Goal: Task Accomplishment & Management: Complete application form

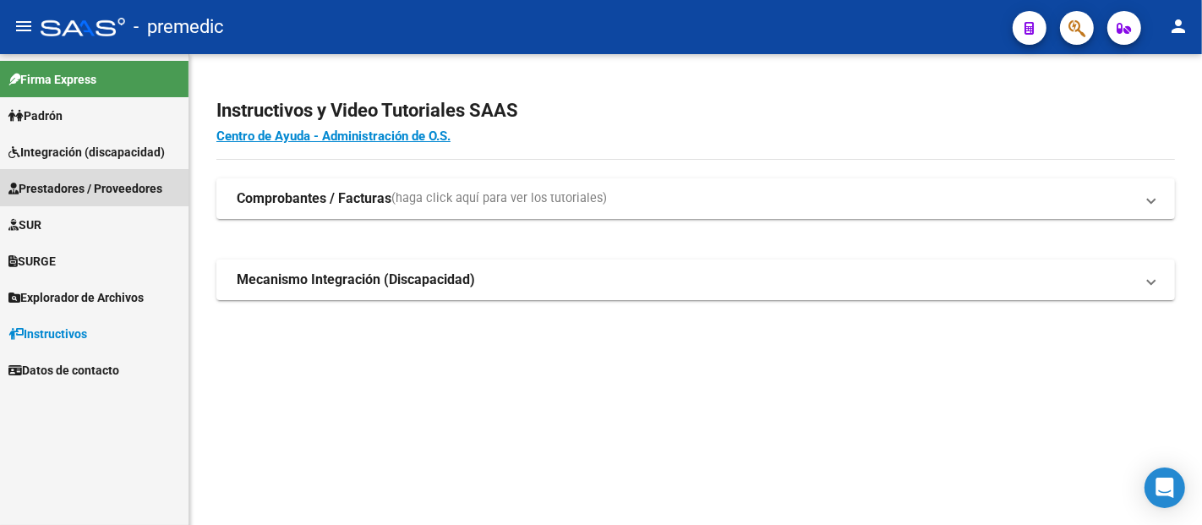
click at [82, 180] on span "Prestadores / Proveedores" at bounding box center [85, 188] width 154 height 19
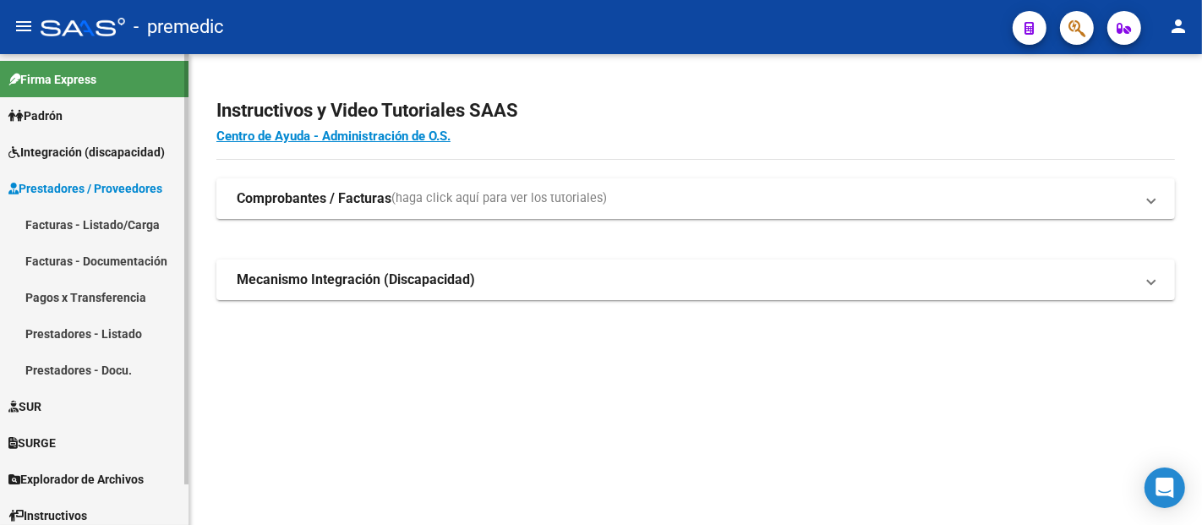
click at [79, 219] on link "Facturas - Listado/Carga" at bounding box center [94, 224] width 188 height 36
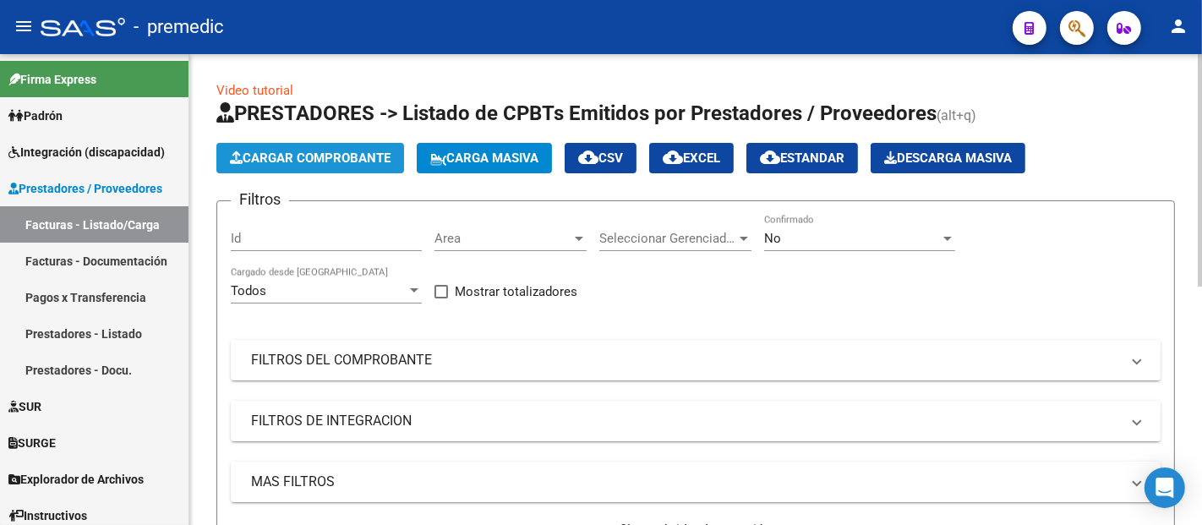
click at [306, 161] on span "Cargar Comprobante" at bounding box center [310, 157] width 161 height 15
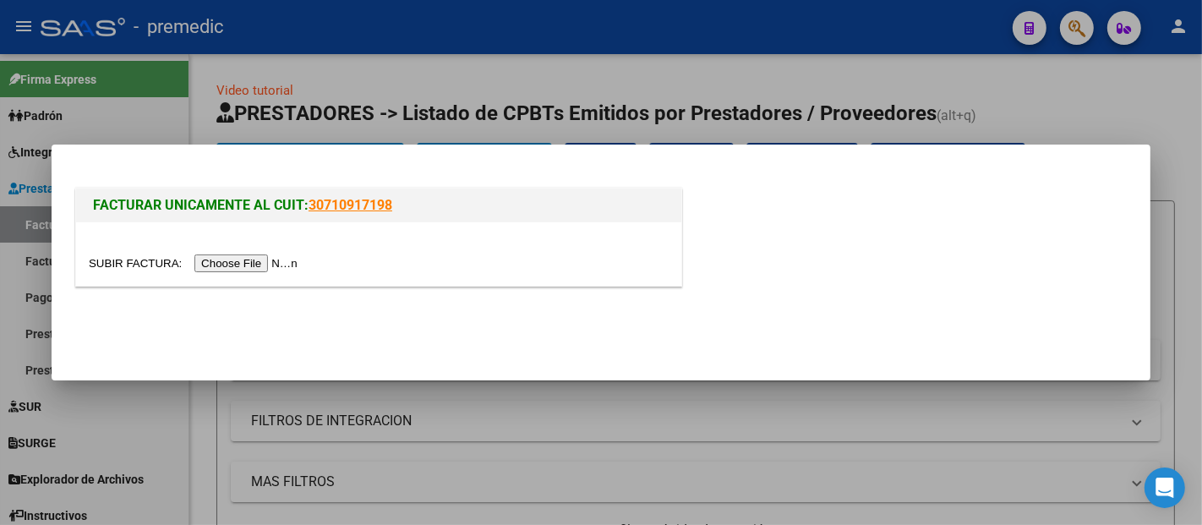
click at [292, 262] on input "file" at bounding box center [196, 263] width 214 height 18
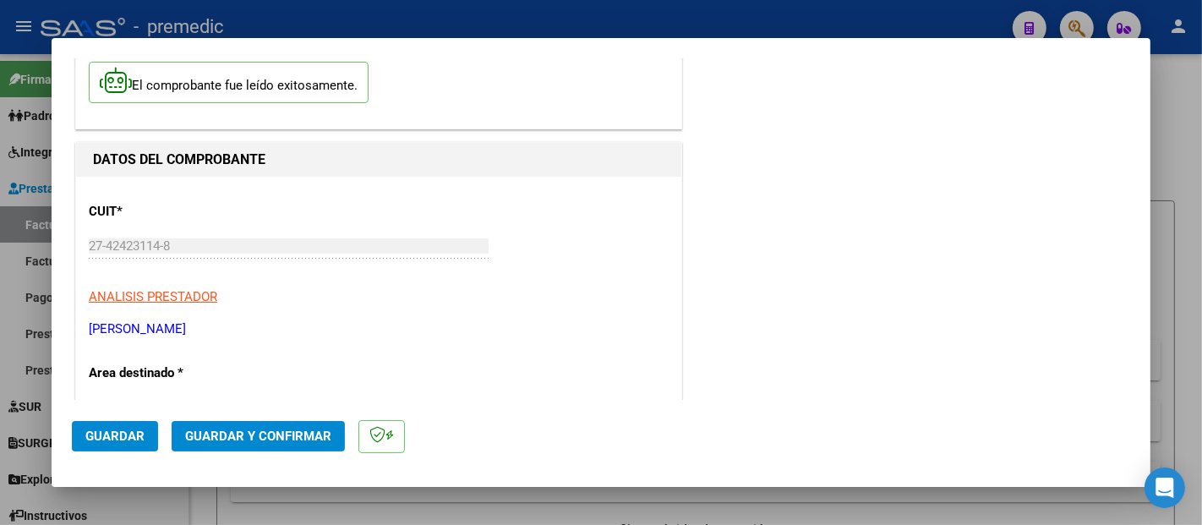
scroll to position [375, 0]
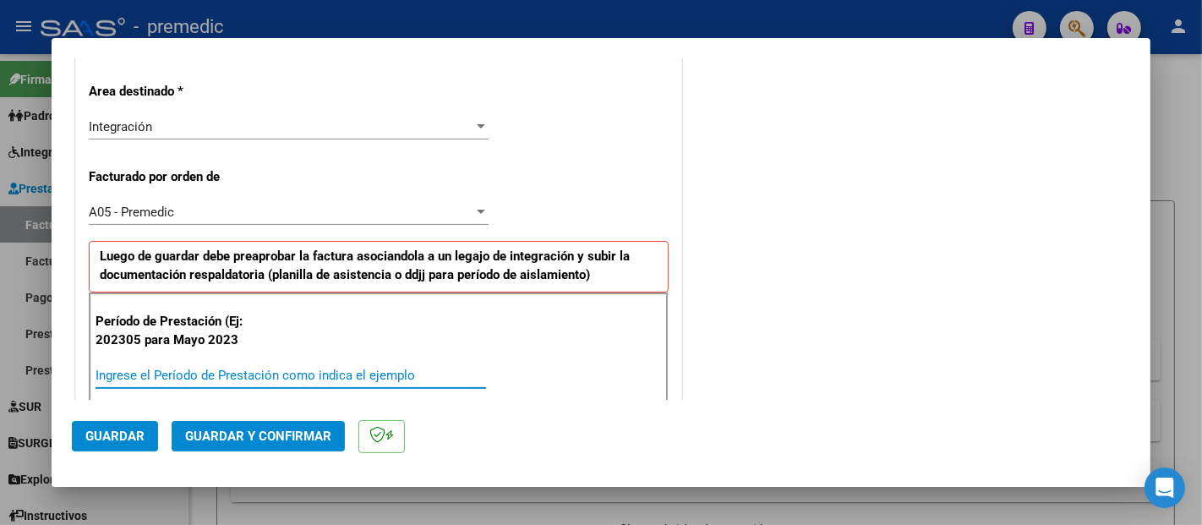
click at [224, 368] on input "Ingrese el Período de Prestación como indica el ejemplo" at bounding box center [291, 375] width 390 height 15
type input "202506"
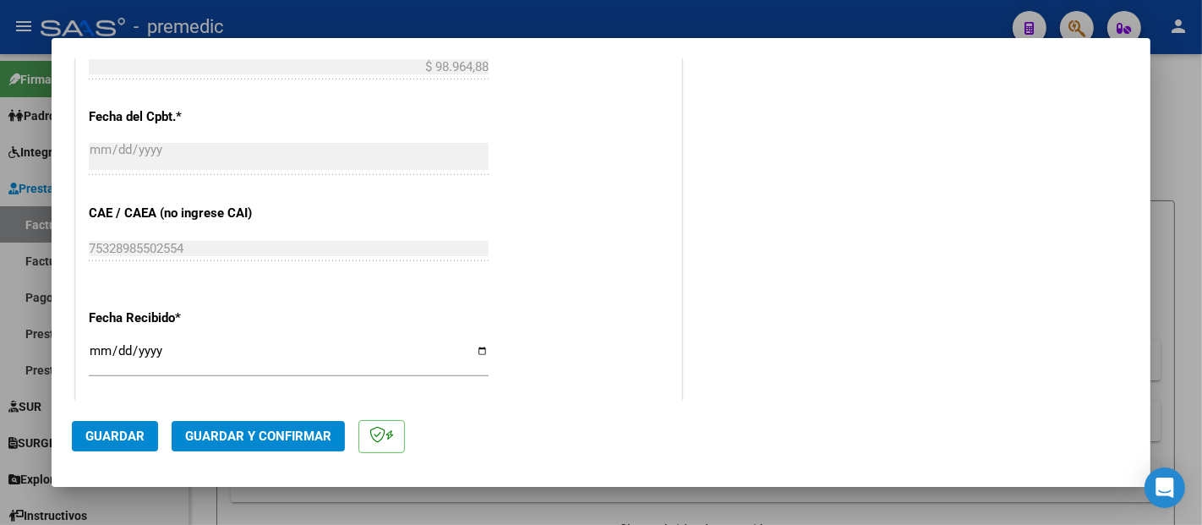
scroll to position [1127, 0]
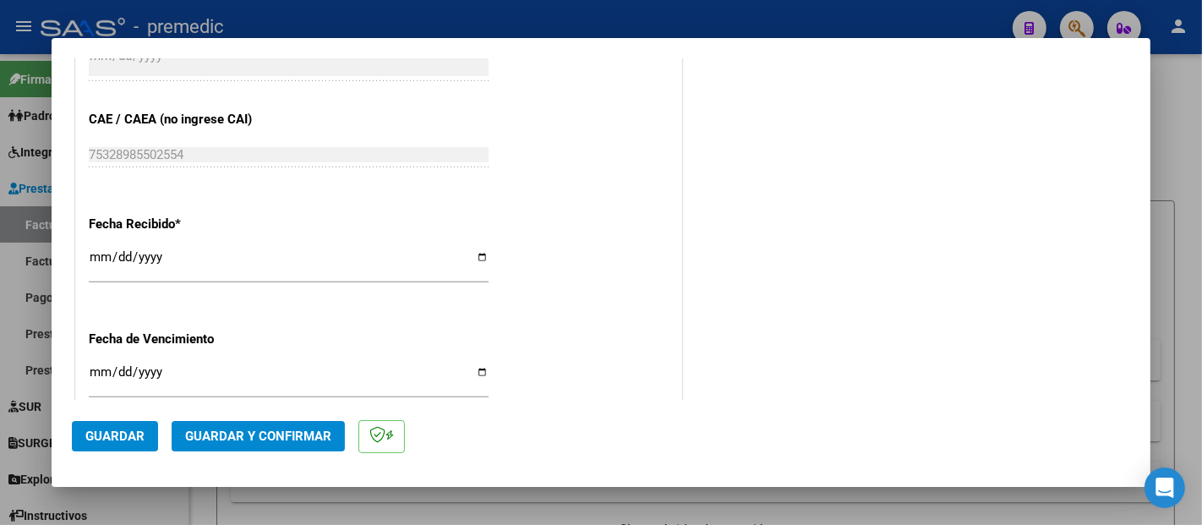
click at [96, 380] on input "Ingresar la fecha" at bounding box center [289, 378] width 400 height 27
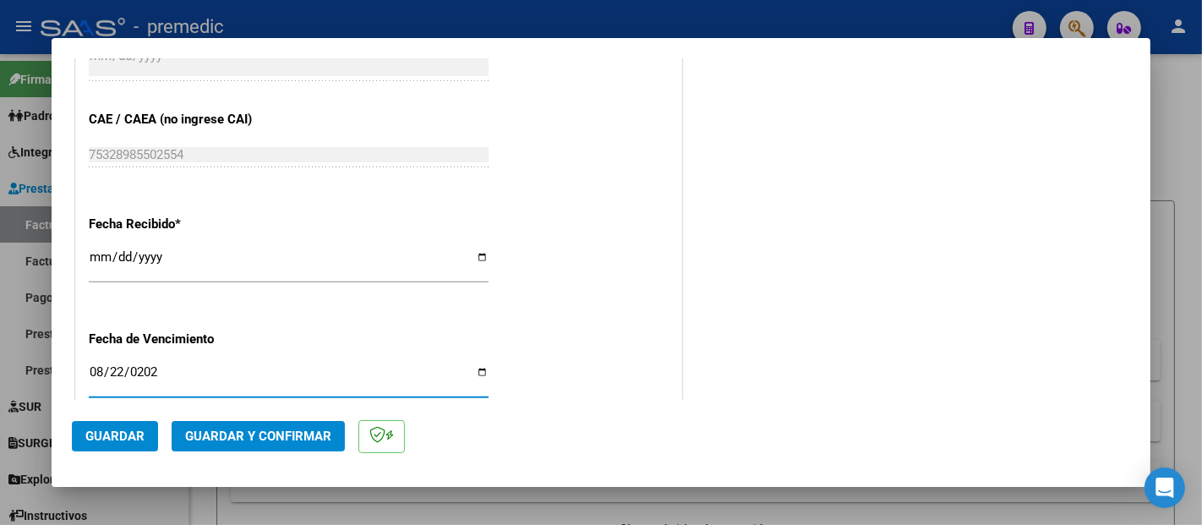
type input "[DATE]"
click at [117, 434] on span "Guardar" at bounding box center [114, 435] width 59 height 15
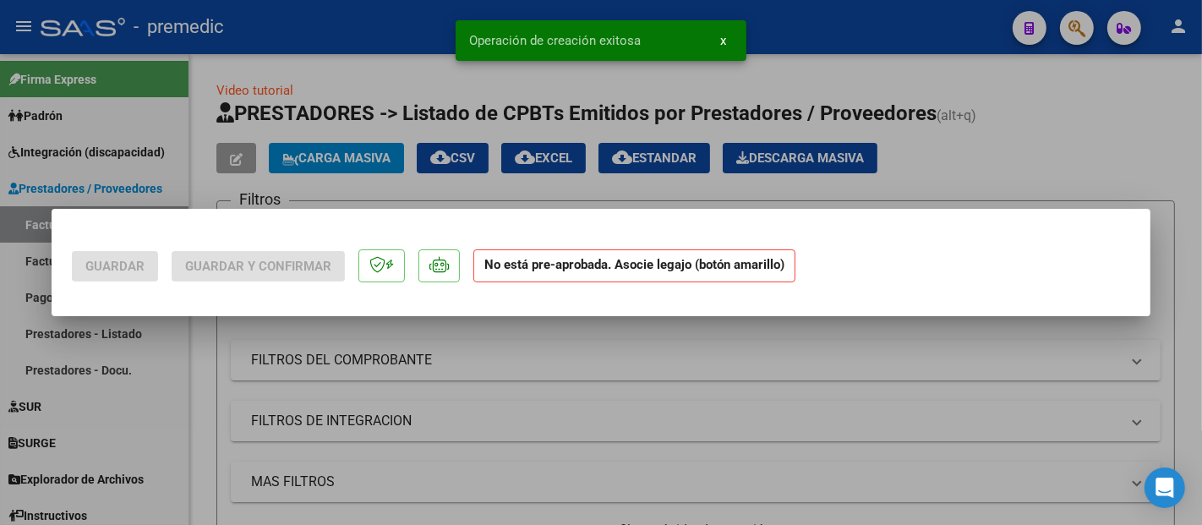
scroll to position [0, 0]
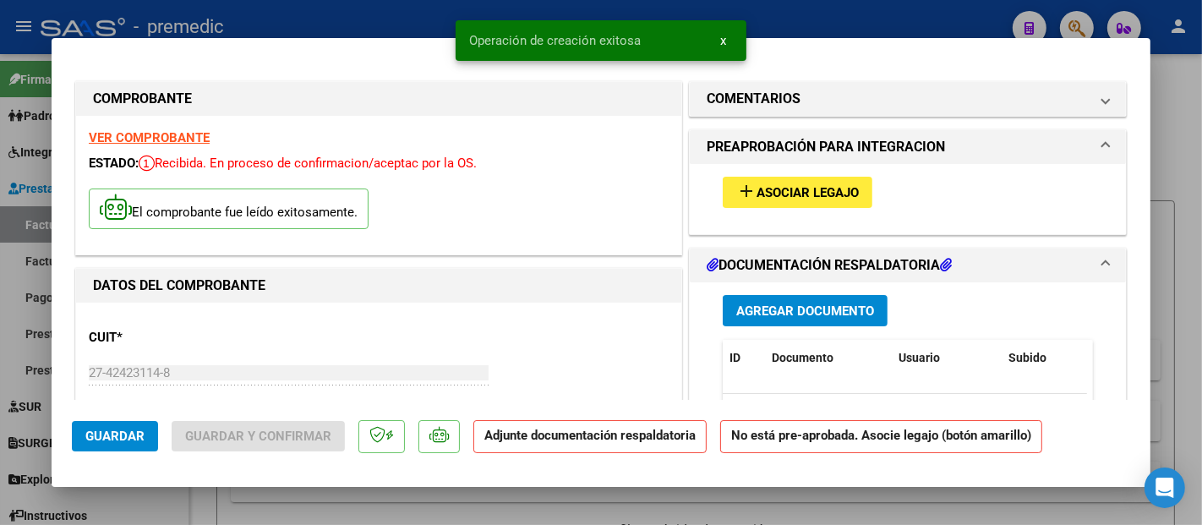
click at [767, 189] on span "Asociar Legajo" at bounding box center [807, 192] width 102 height 15
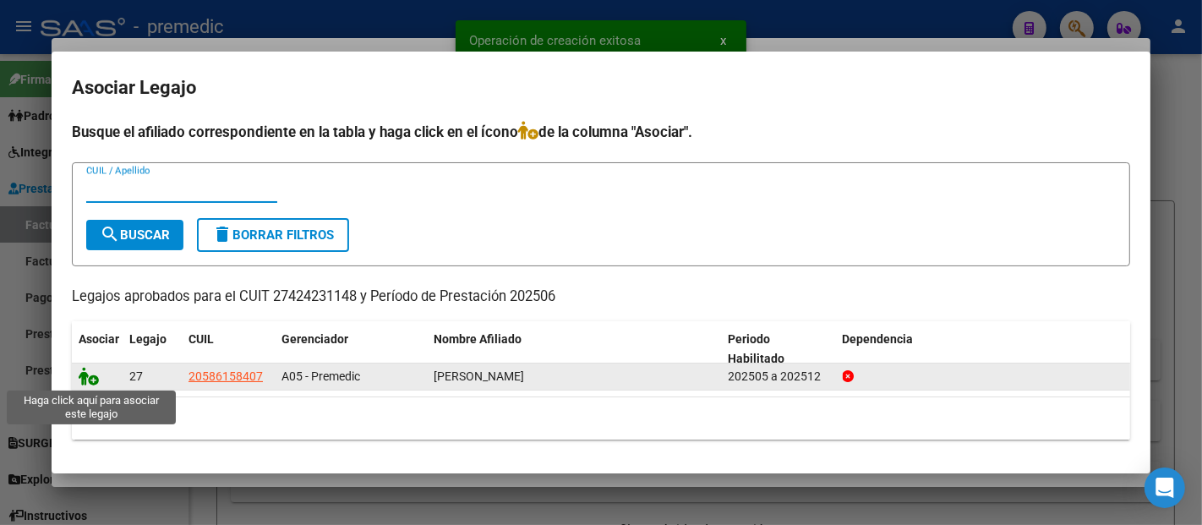
click at [95, 374] on icon at bounding box center [89, 376] width 20 height 19
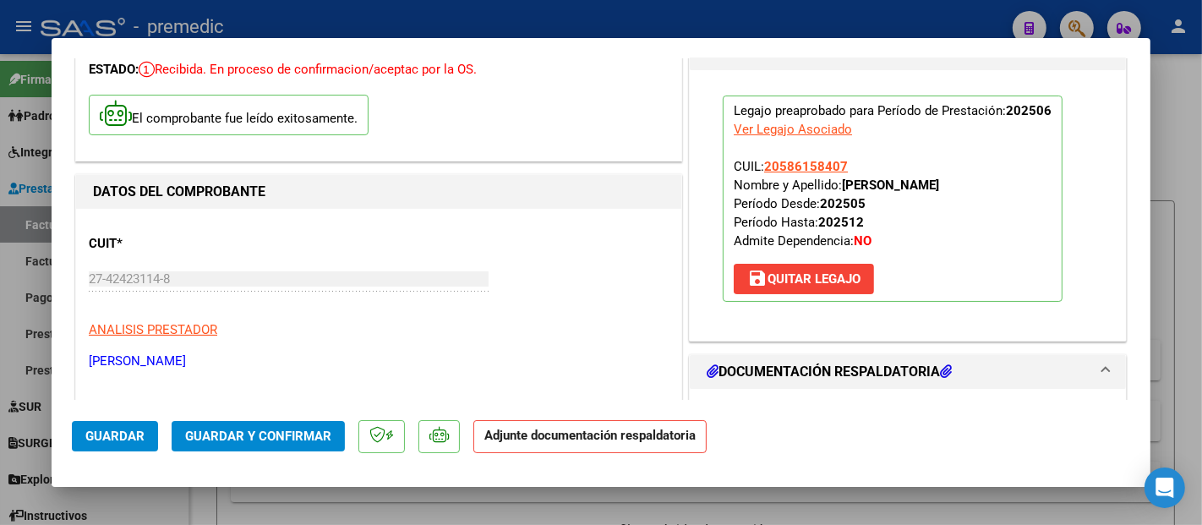
scroll to position [281, 0]
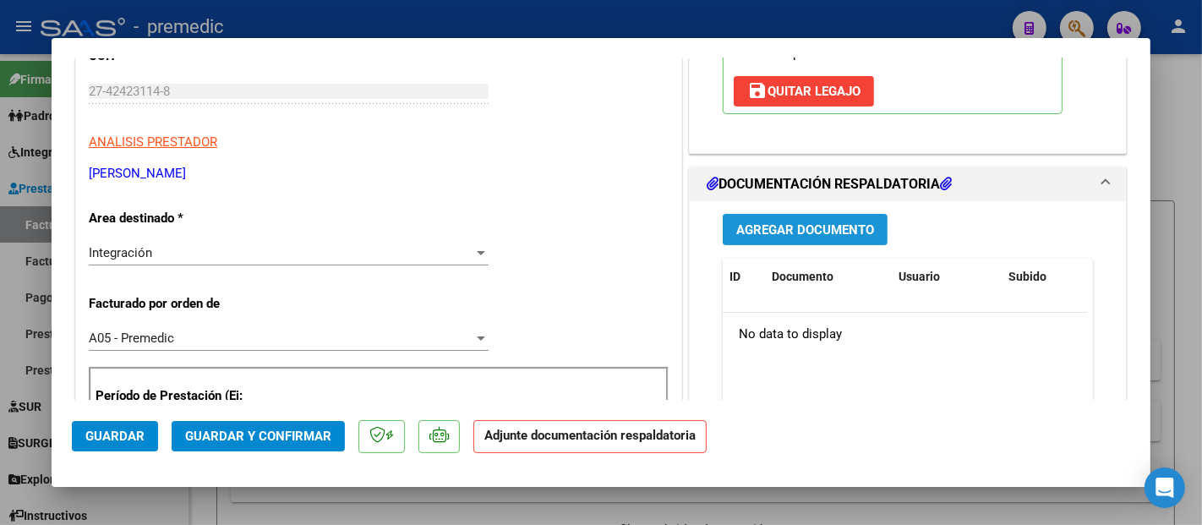
click at [821, 237] on button "Agregar Documento" at bounding box center [805, 229] width 165 height 31
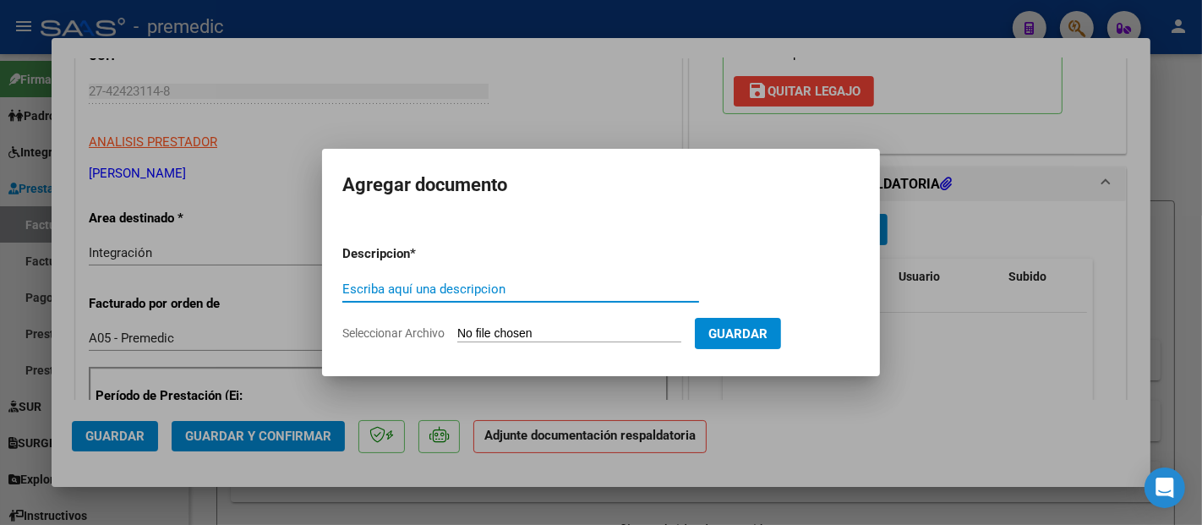
click at [589, 326] on input "Seleccionar Archivo" at bounding box center [569, 334] width 224 height 16
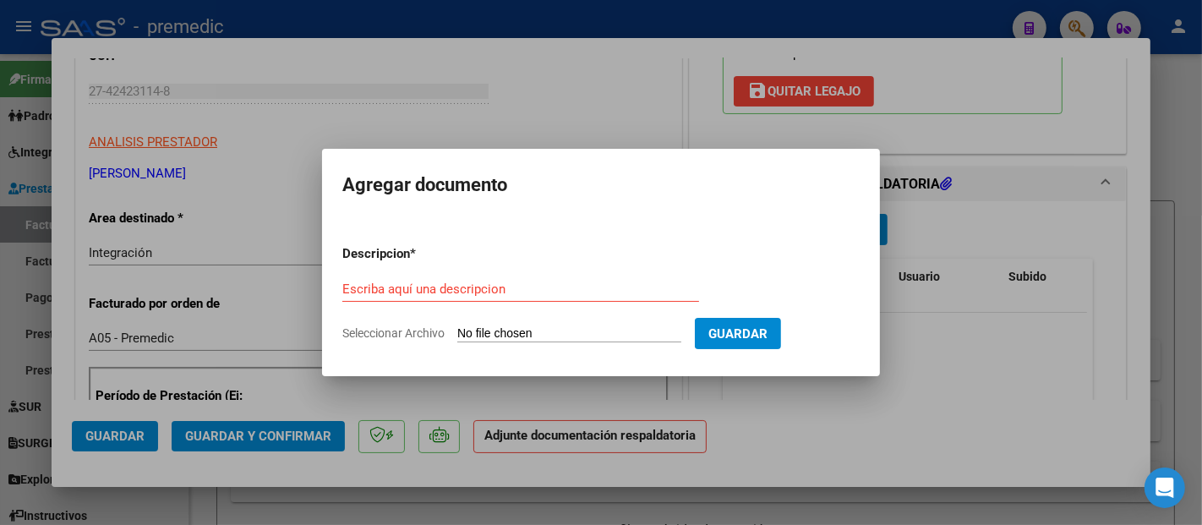
type input "C:\fakepath\as.pdf"
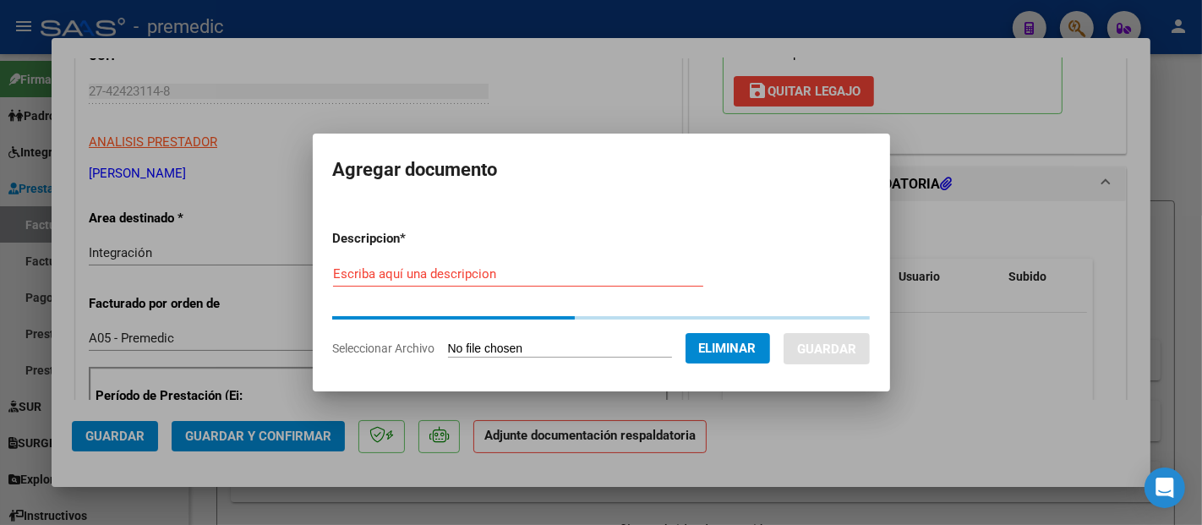
click at [498, 276] on input "Escriba aquí una descripcion" at bounding box center [518, 273] width 370 height 15
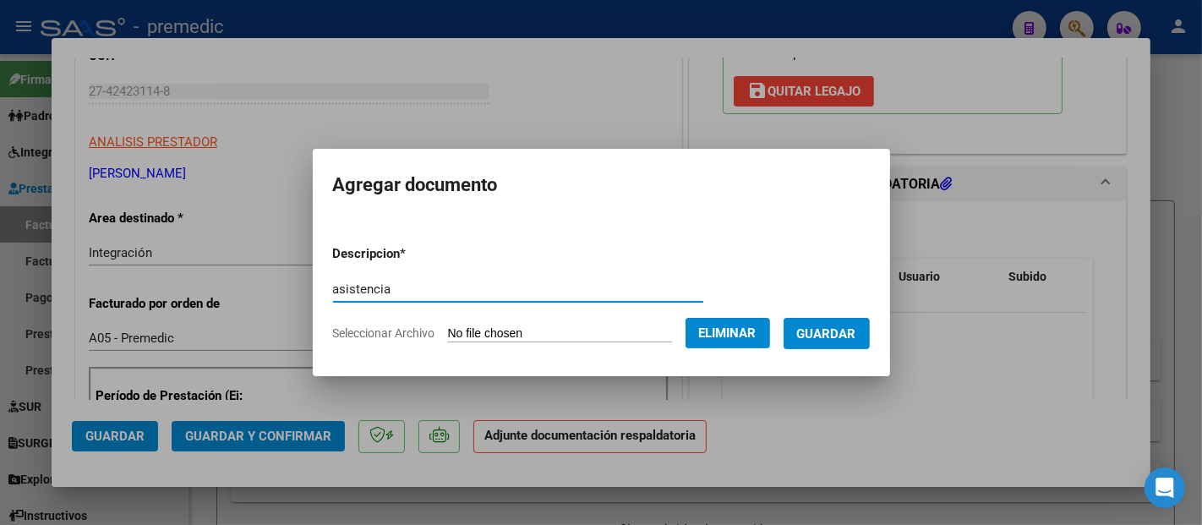
type input "asistencia"
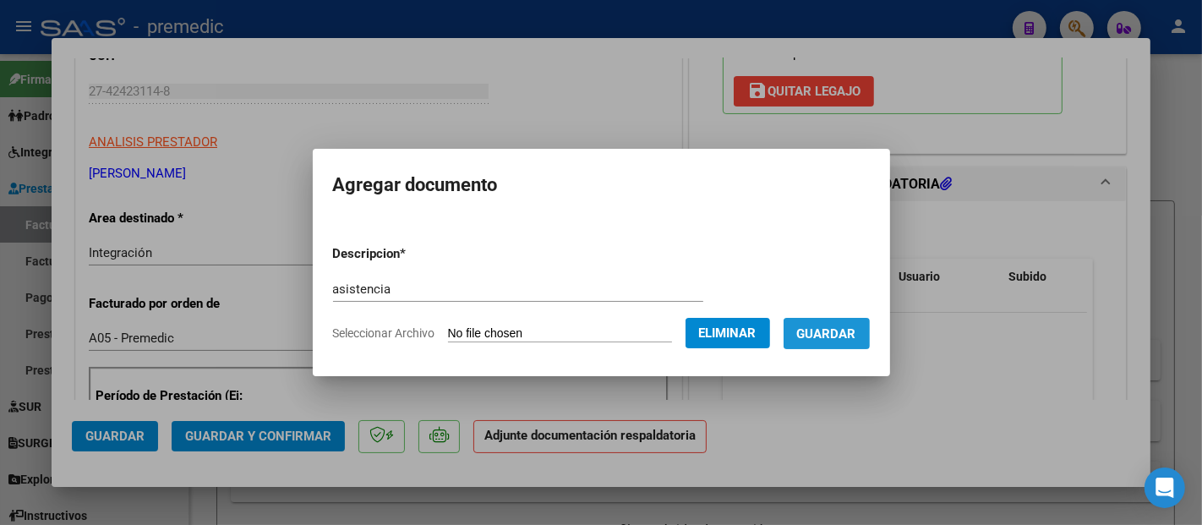
click at [853, 346] on button "Guardar" at bounding box center [826, 333] width 86 height 31
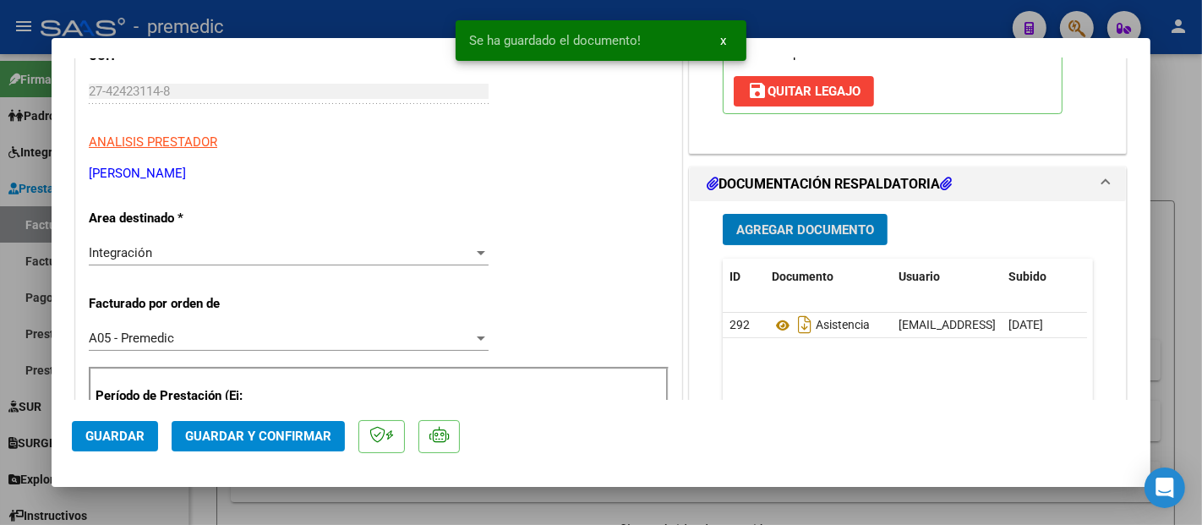
scroll to position [375, 0]
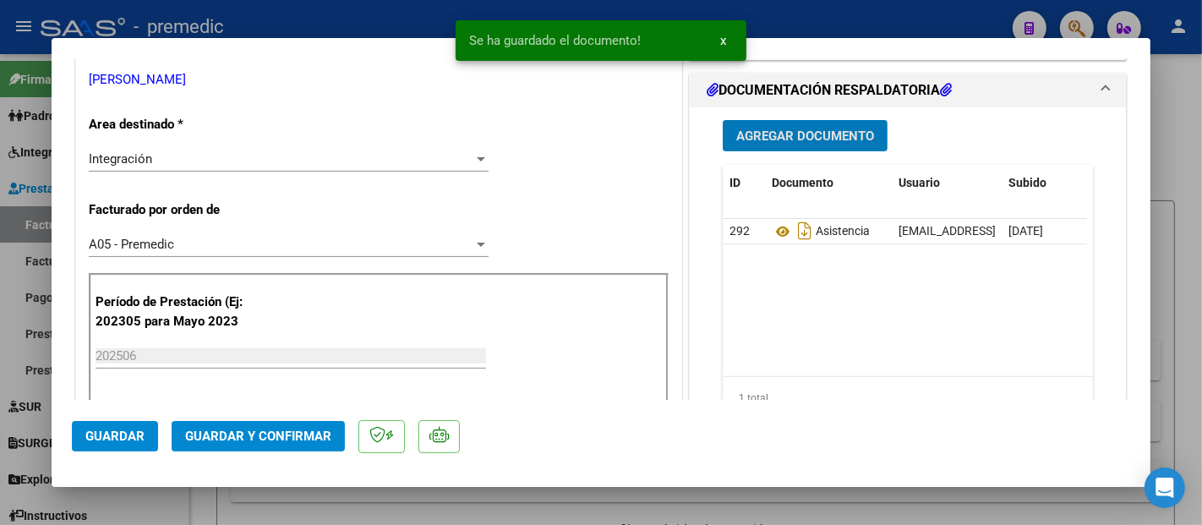
click at [796, 134] on span "Agregar Documento" at bounding box center [805, 135] width 138 height 15
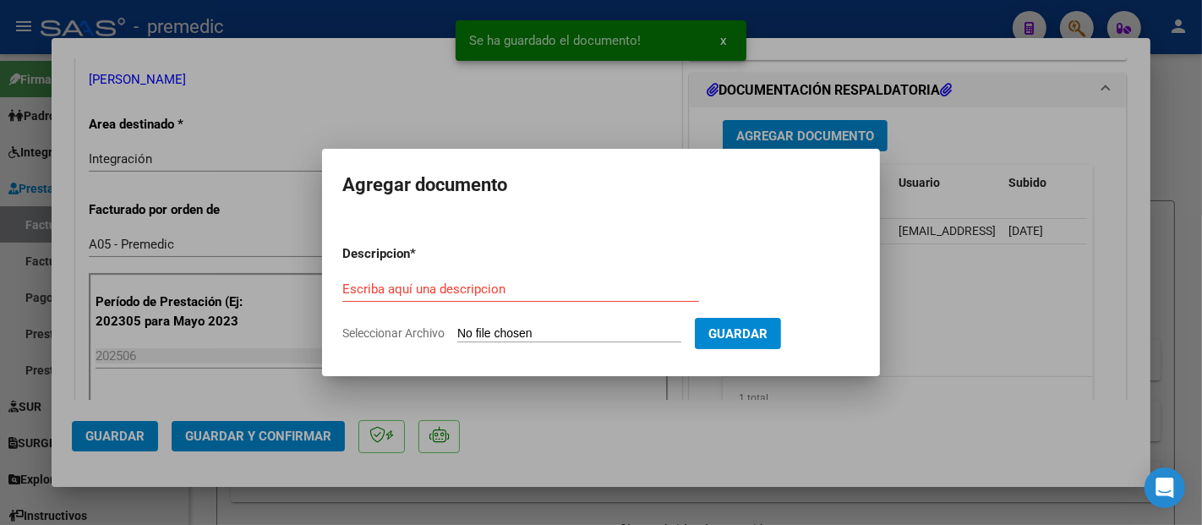
click at [578, 330] on input "Seleccionar Archivo" at bounding box center [569, 334] width 224 height 16
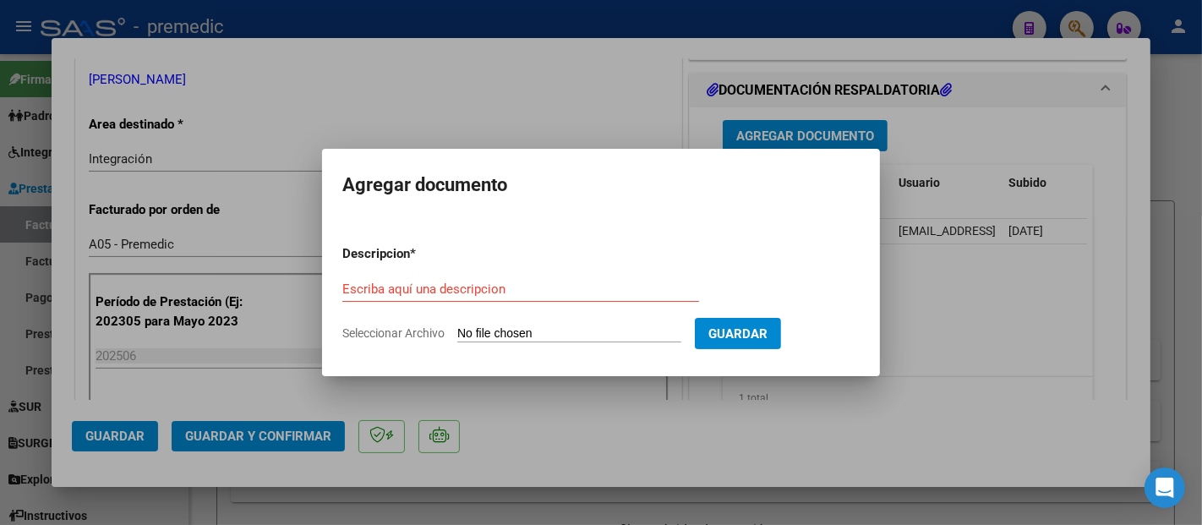
type input "C:\fakepath\informe [PERSON_NAME].pdf"
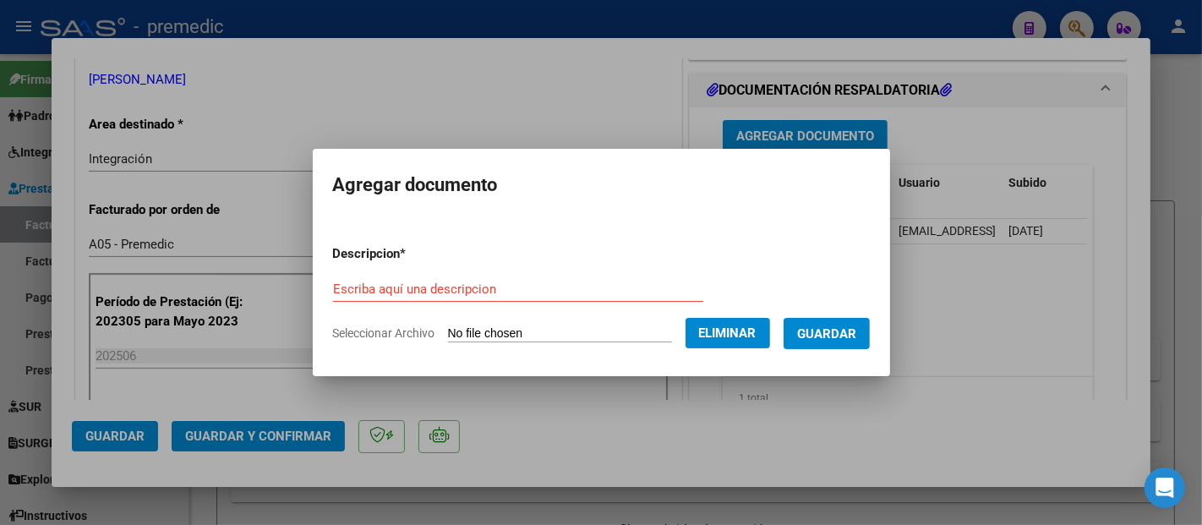
click at [388, 278] on div "Escriba aquí una descripcion" at bounding box center [518, 288] width 370 height 25
click at [380, 296] on input "Escriba aquí una descripcion" at bounding box center [518, 288] width 370 height 15
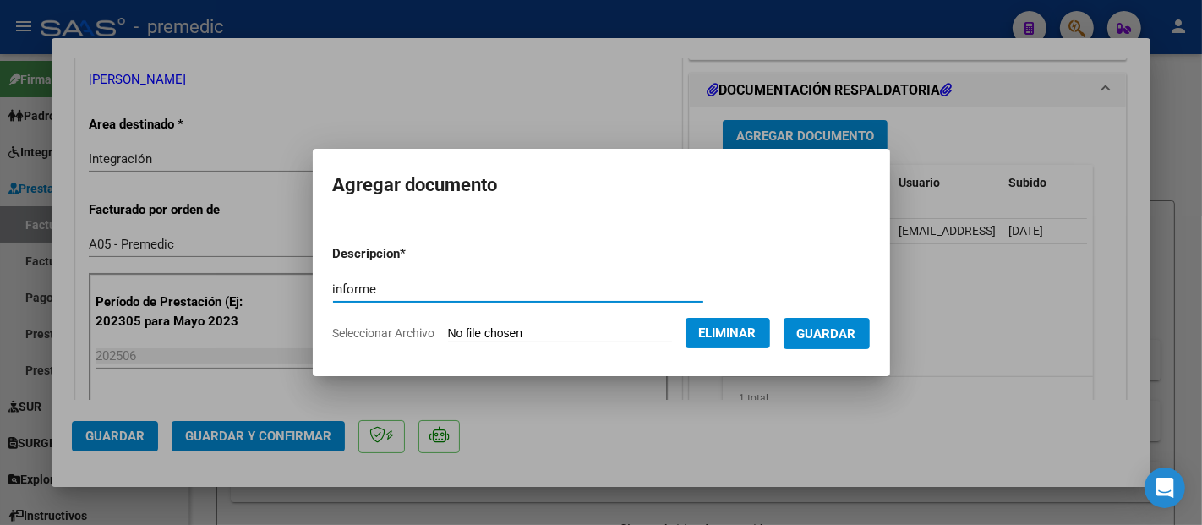
type input "informe"
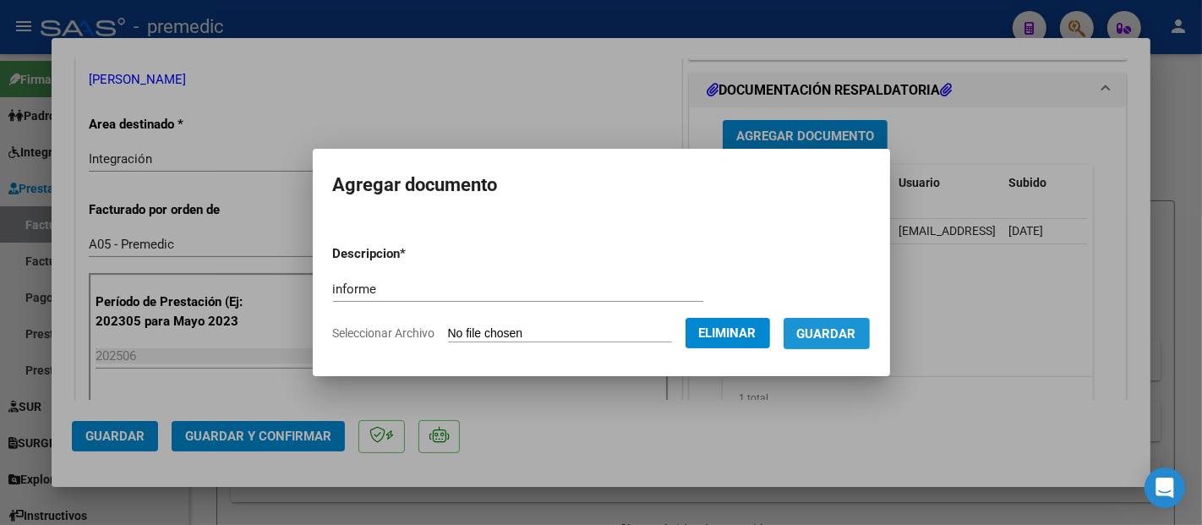
click at [840, 328] on span "Guardar" at bounding box center [826, 333] width 59 height 15
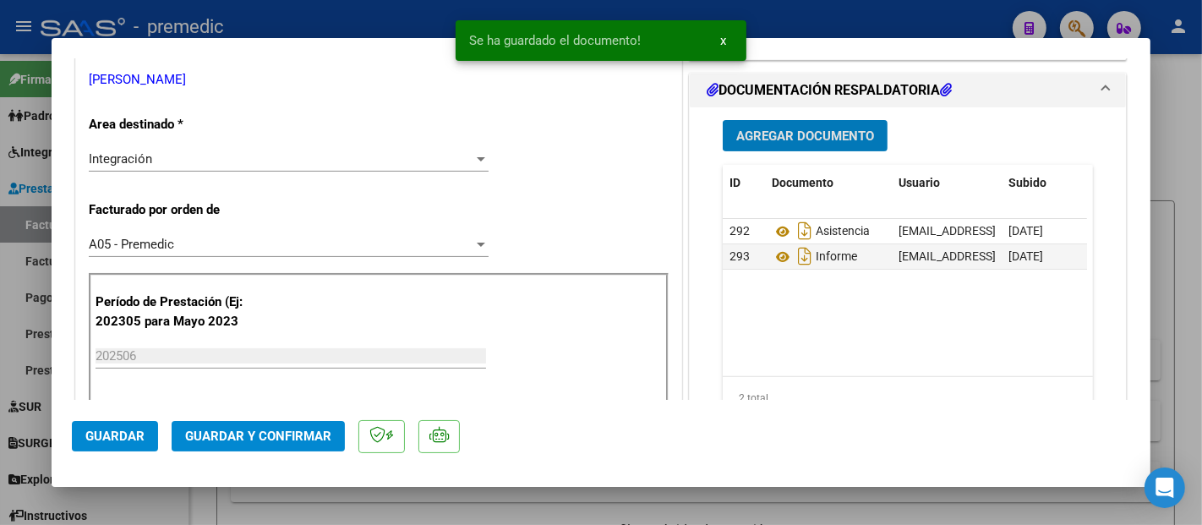
click at [101, 423] on button "Guardar" at bounding box center [115, 436] width 86 height 30
click at [1162, 351] on div at bounding box center [601, 262] width 1202 height 525
type input "$ 0,00"
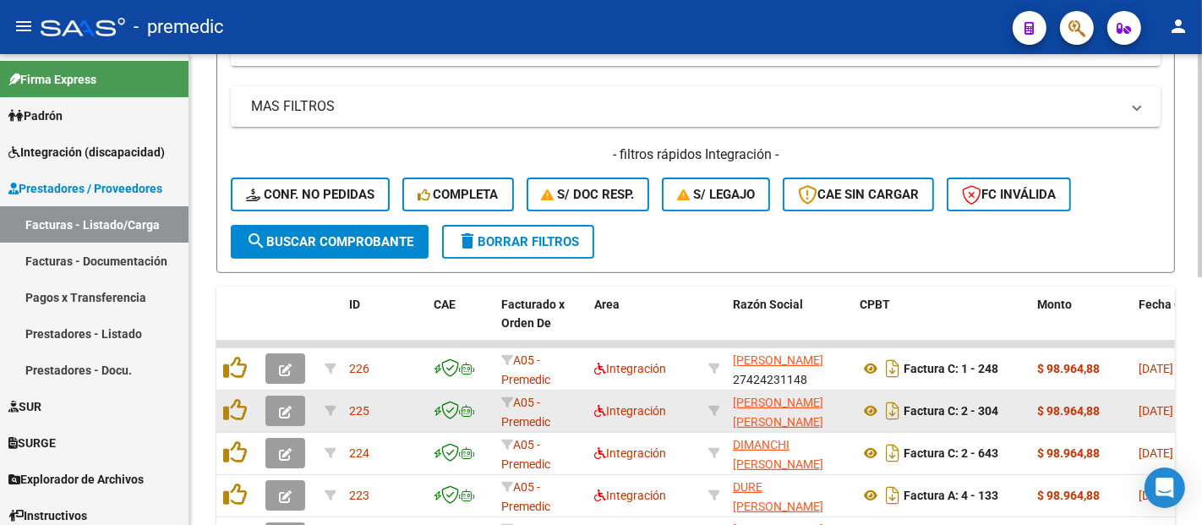
scroll to position [523, 0]
